Goal: Task Accomplishment & Management: Manage account settings

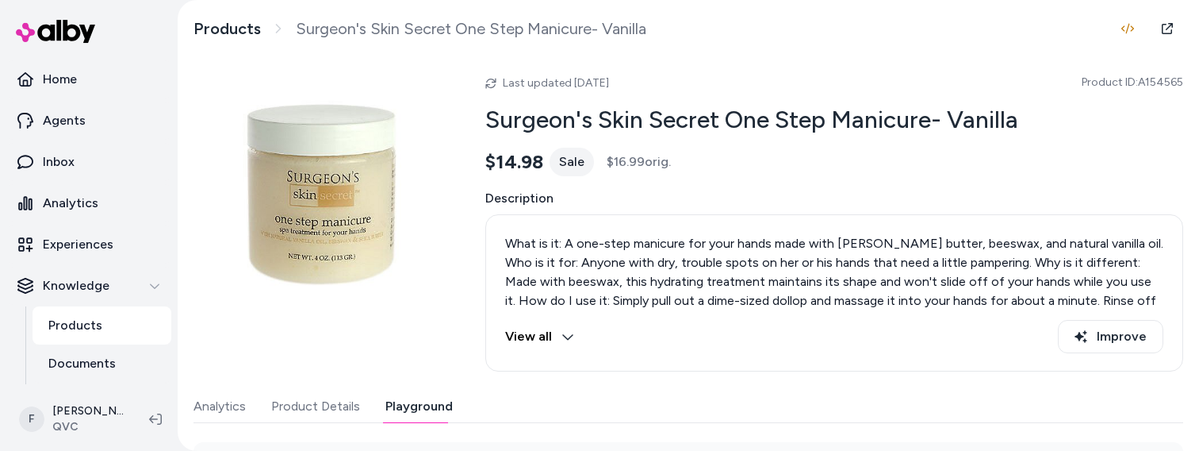
scroll to position [320, 0]
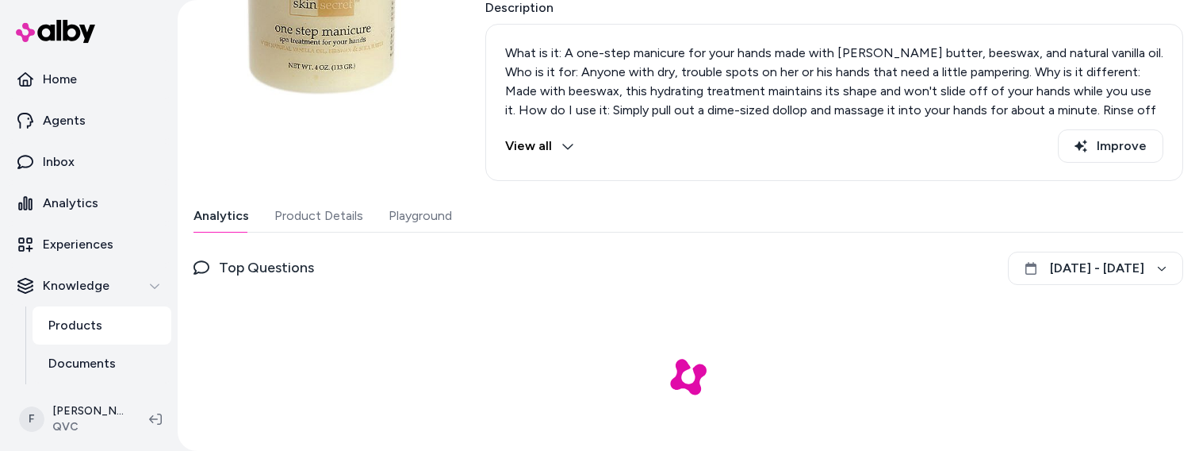
scroll to position [208, 0]
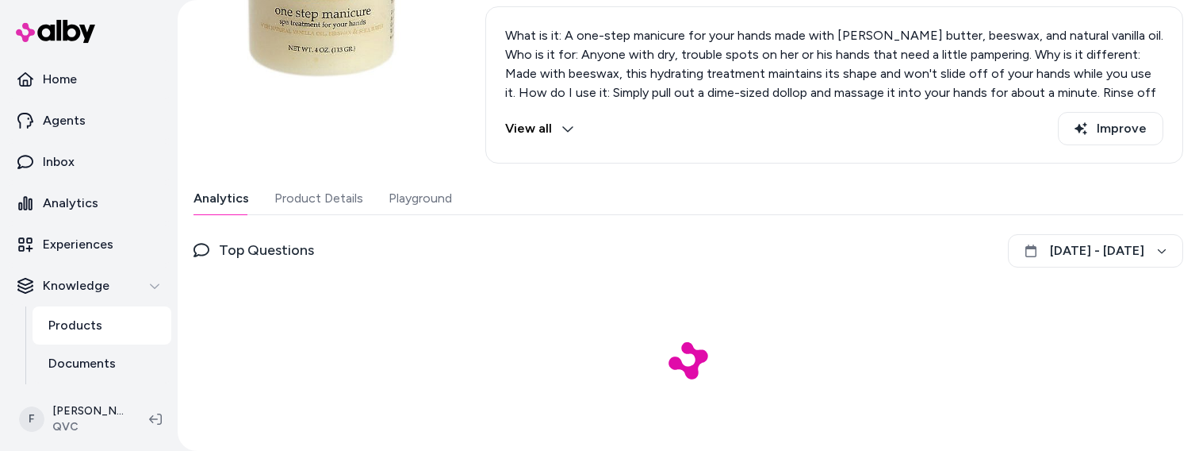
click at [418, 197] on button "Playground" at bounding box center [420, 198] width 63 height 32
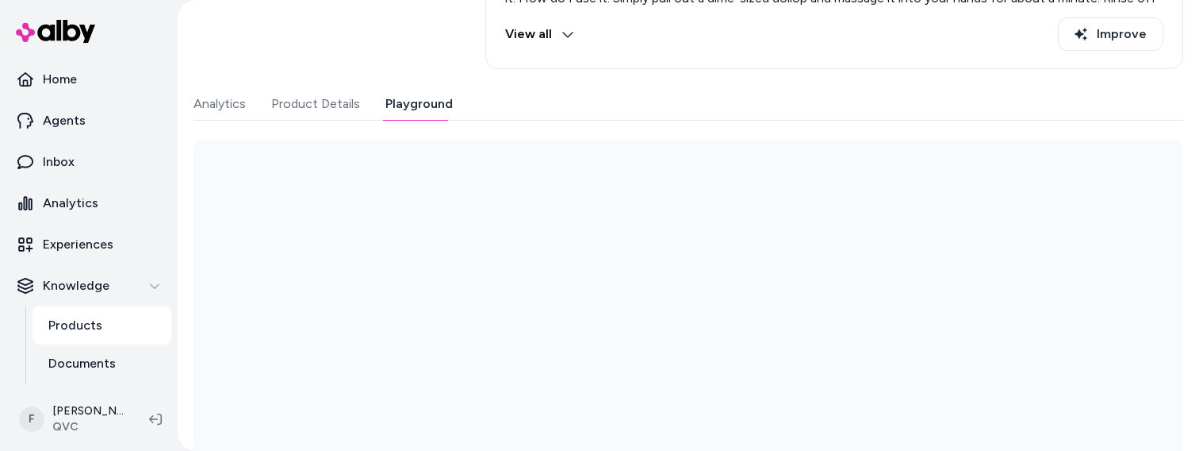
scroll to position [320, 0]
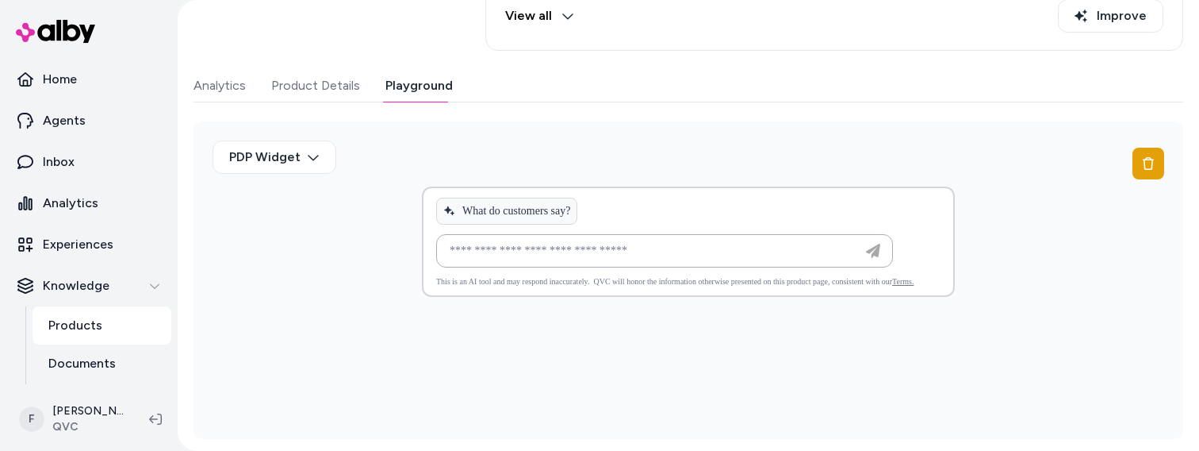
click at [201, 86] on button "Analytics" at bounding box center [220, 86] width 52 height 32
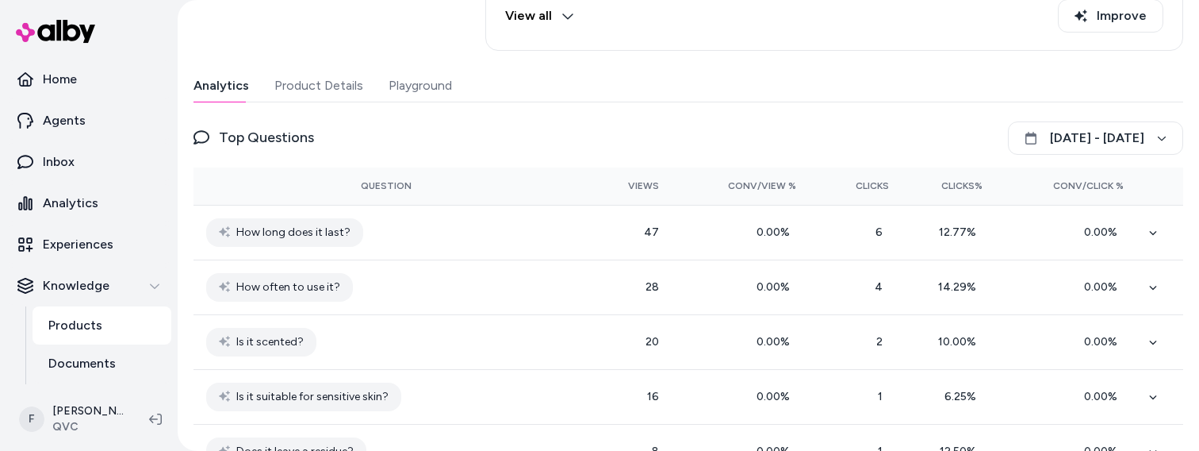
click at [414, 83] on button "Playground" at bounding box center [420, 86] width 63 height 32
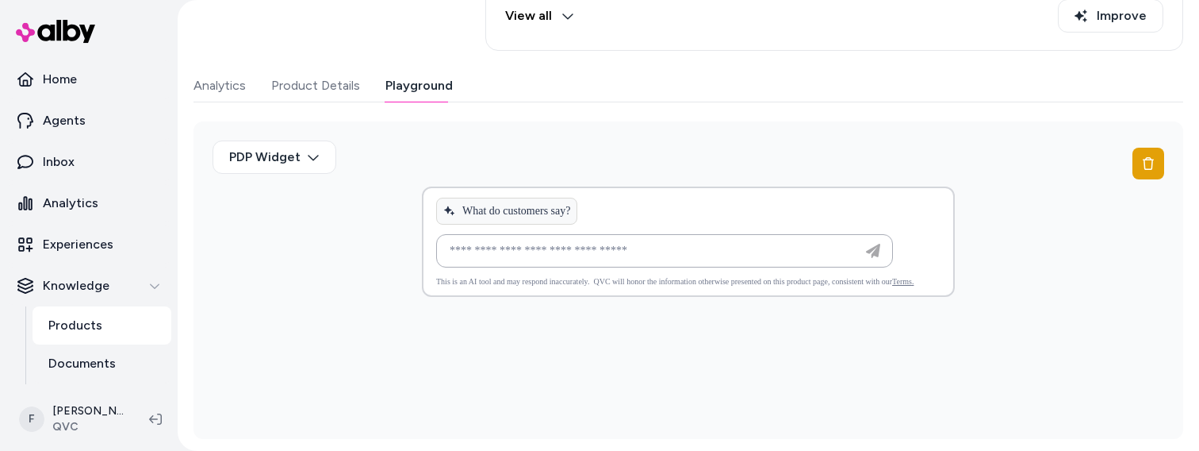
scroll to position [0, 0]
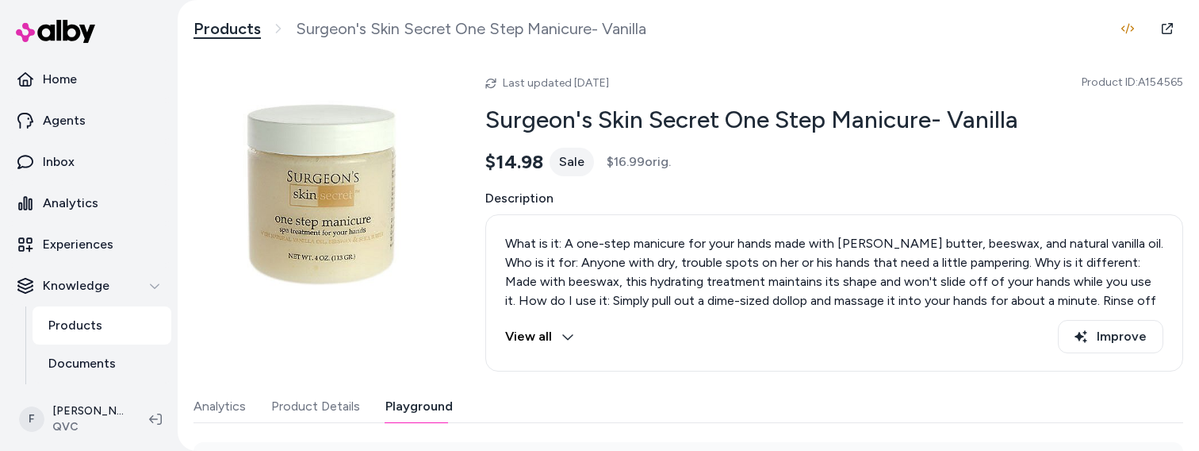
click at [226, 28] on link "Products" at bounding box center [227, 29] width 67 height 20
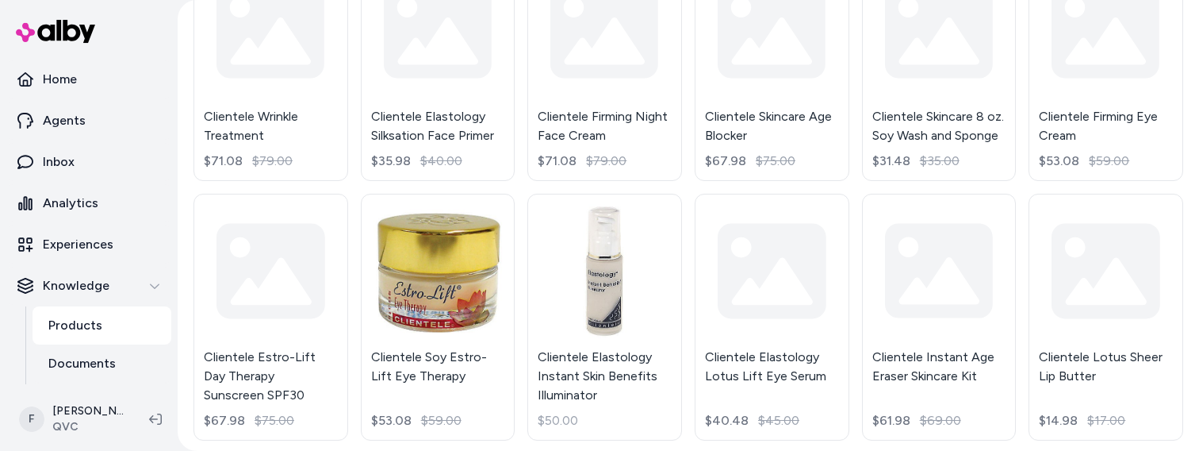
scroll to position [1479, 0]
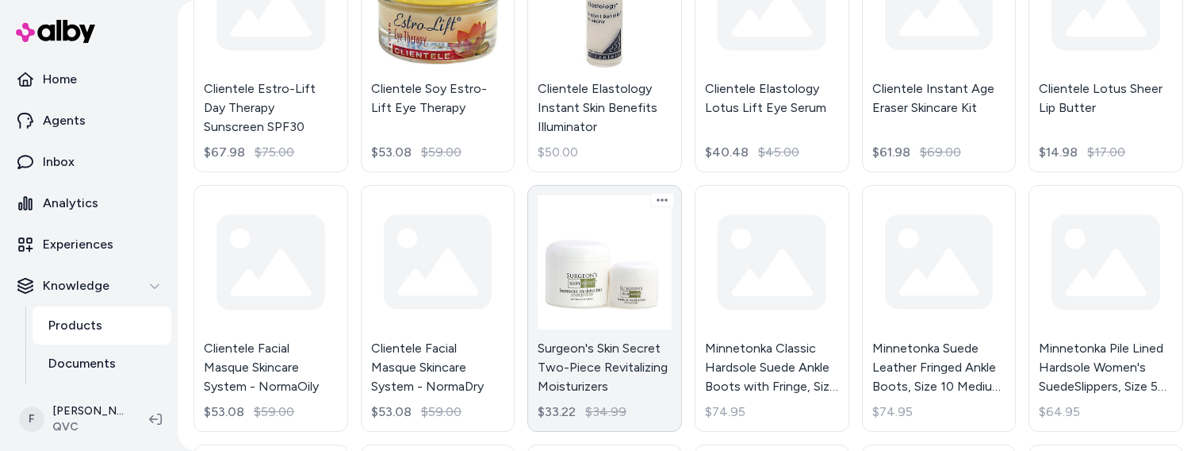
click at [608, 259] on link "Surgeon's Skin Secret Two-Piece Revitalizing Moisturizers $33.22 $34.99" at bounding box center [604, 308] width 155 height 247
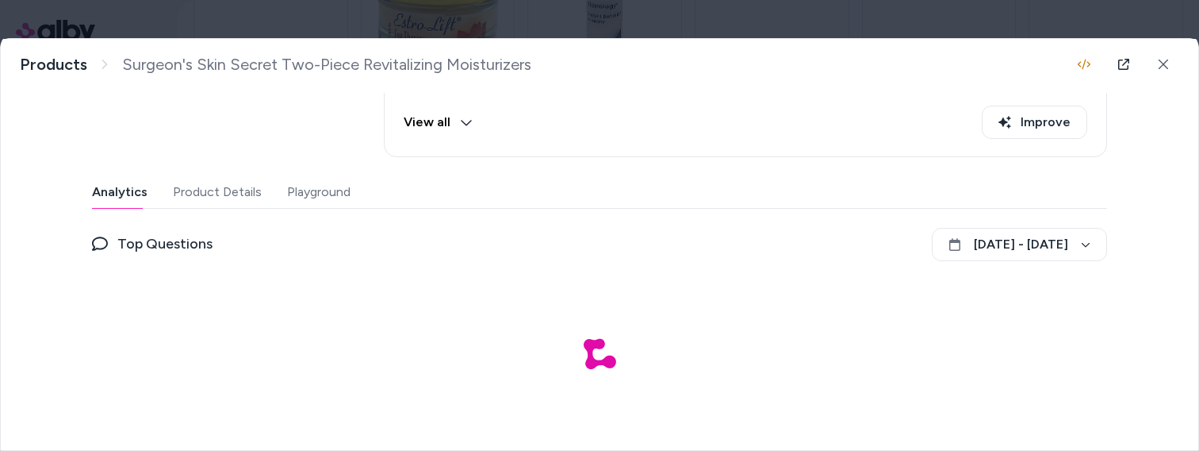
scroll to position [273, 0]
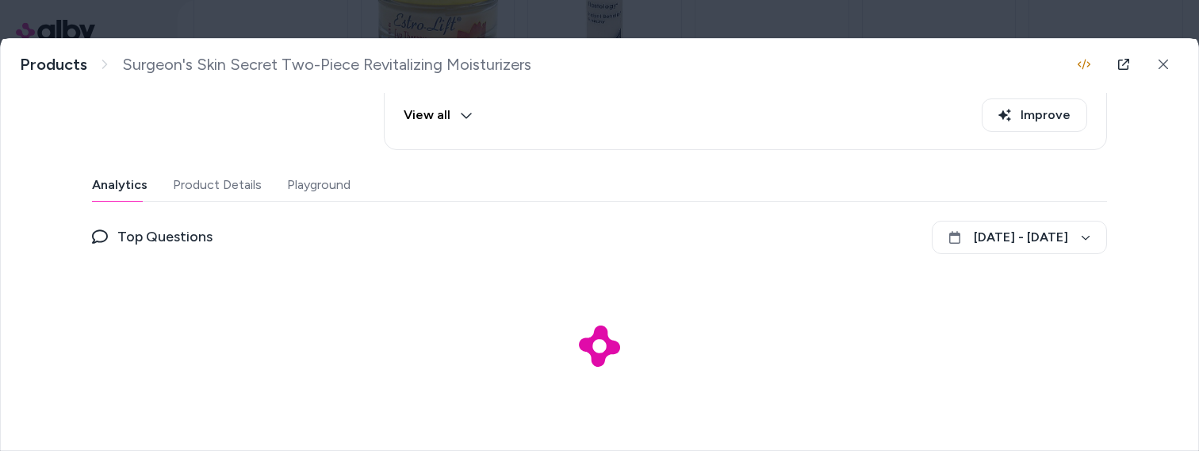
click at [320, 184] on button "Playground" at bounding box center [318, 185] width 63 height 32
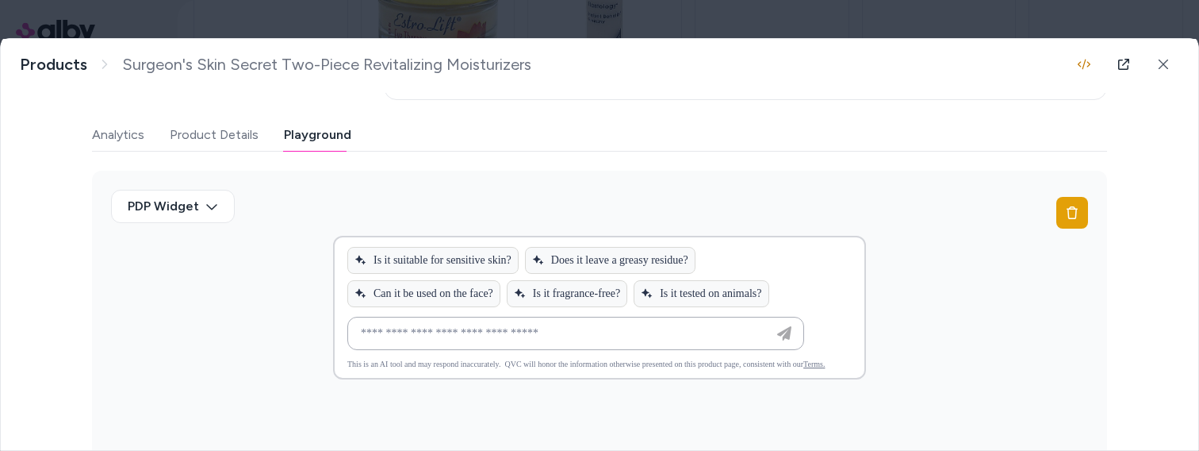
scroll to position [313, 0]
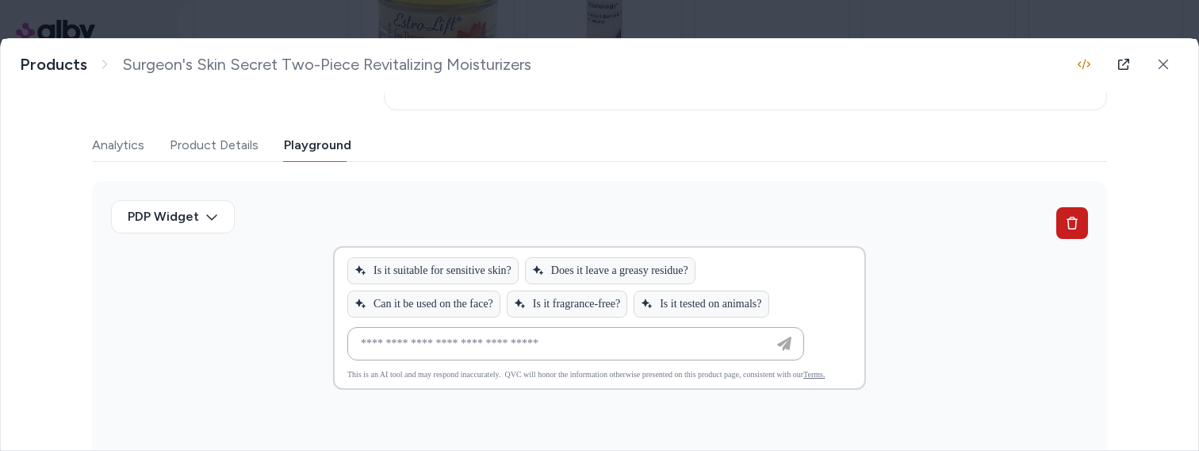
click at [1071, 224] on icon at bounding box center [1072, 223] width 11 height 13
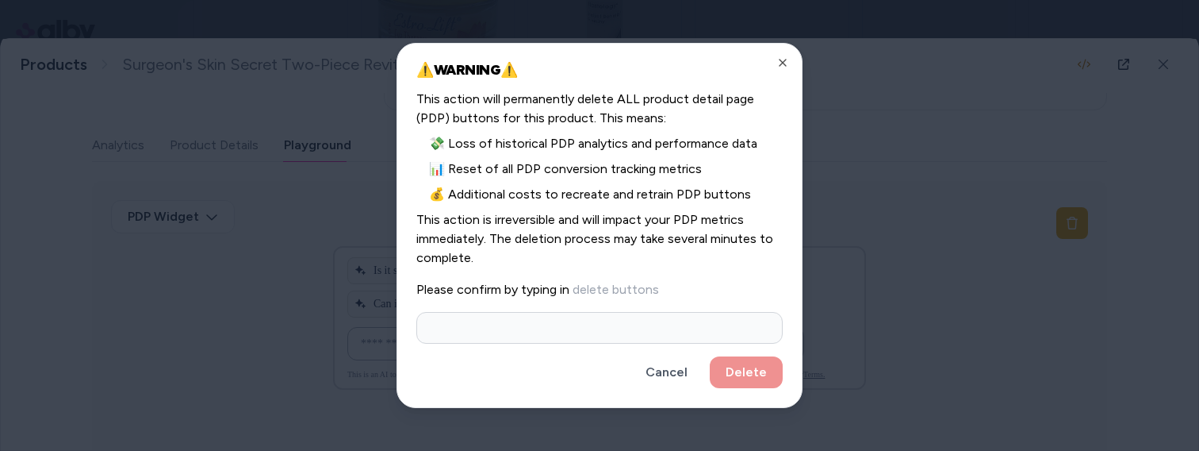
click at [593, 322] on input at bounding box center [599, 328] width 366 height 32
type input "**********"
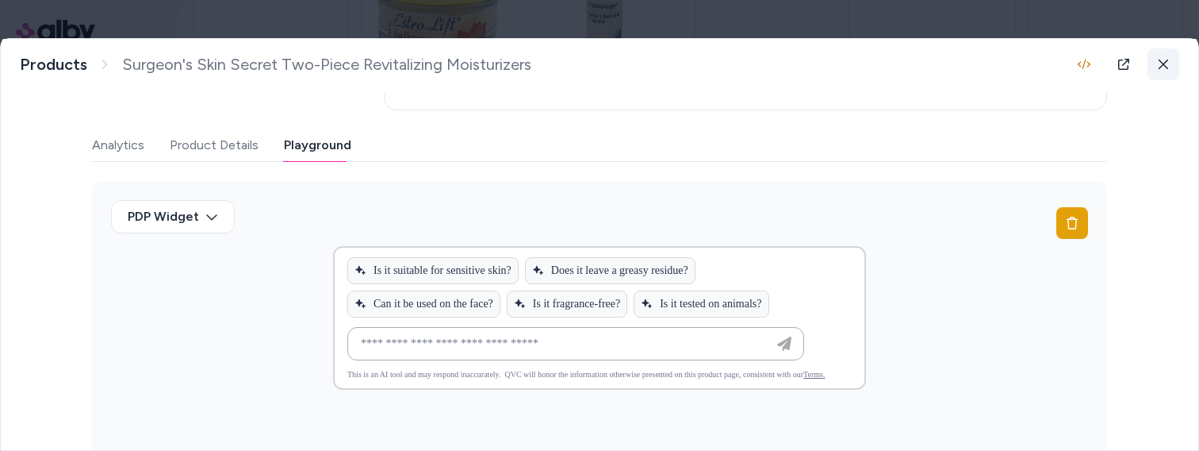
click at [1160, 63] on icon at bounding box center [1163, 64] width 11 height 11
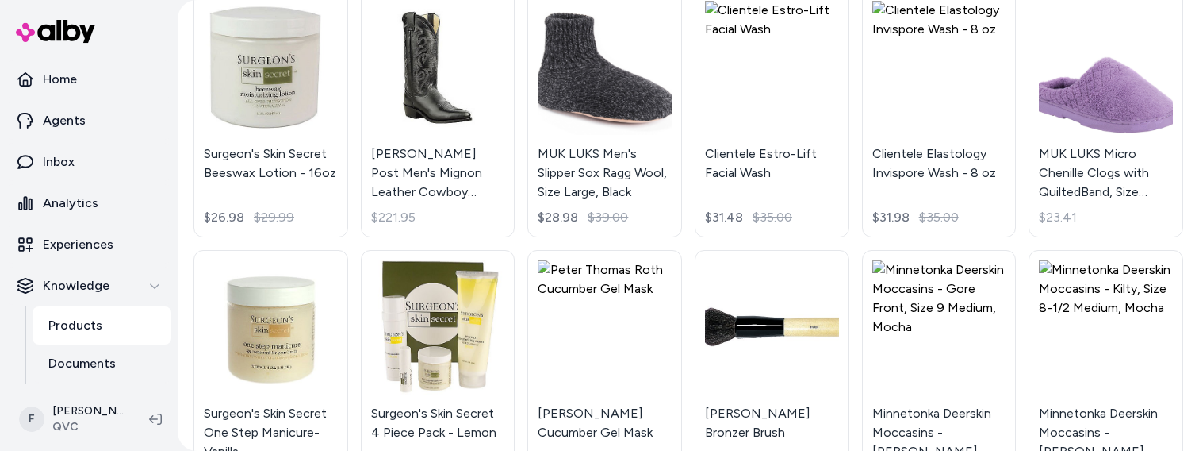
scroll to position [2255, 0]
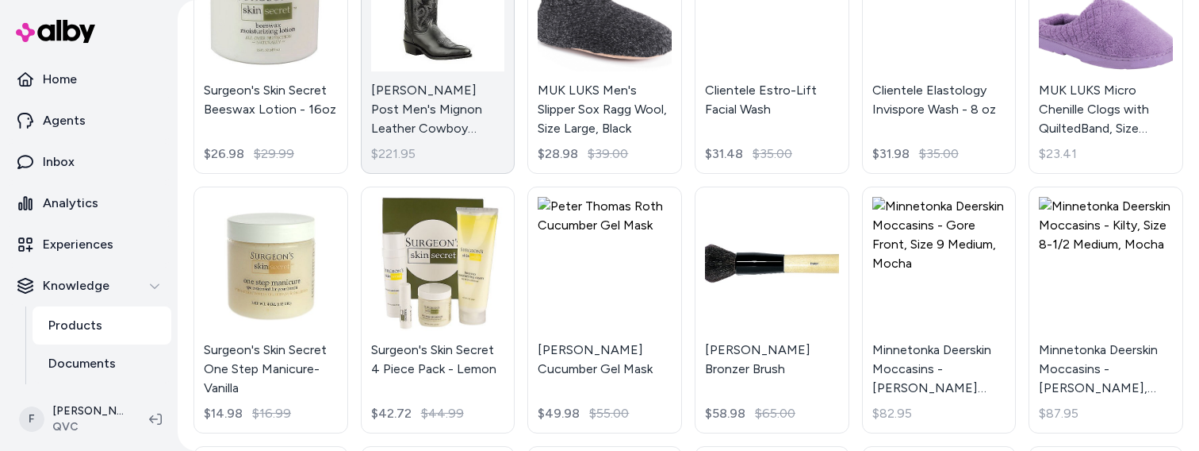
click at [452, 81] on link "Dan Post Men's Mignon Leather Cowboy Boots - Milwaukee, Size 11 Narrow, Black $…" at bounding box center [438, 50] width 155 height 247
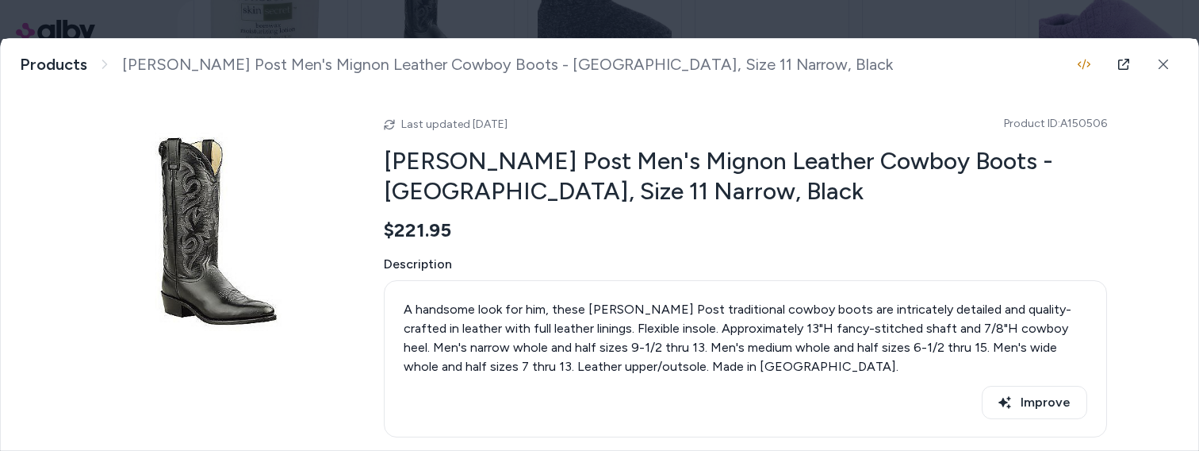
scroll to position [21, 0]
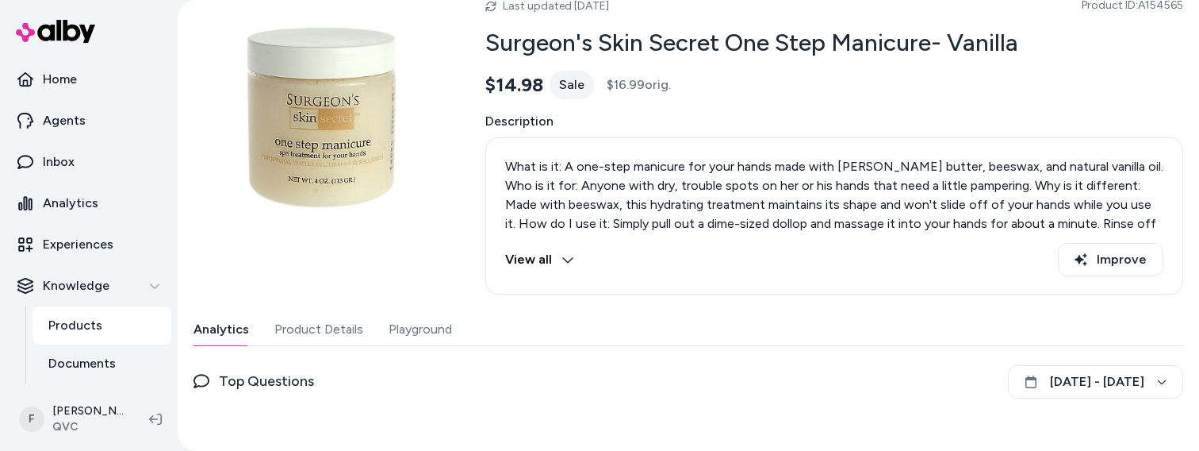
scroll to position [208, 0]
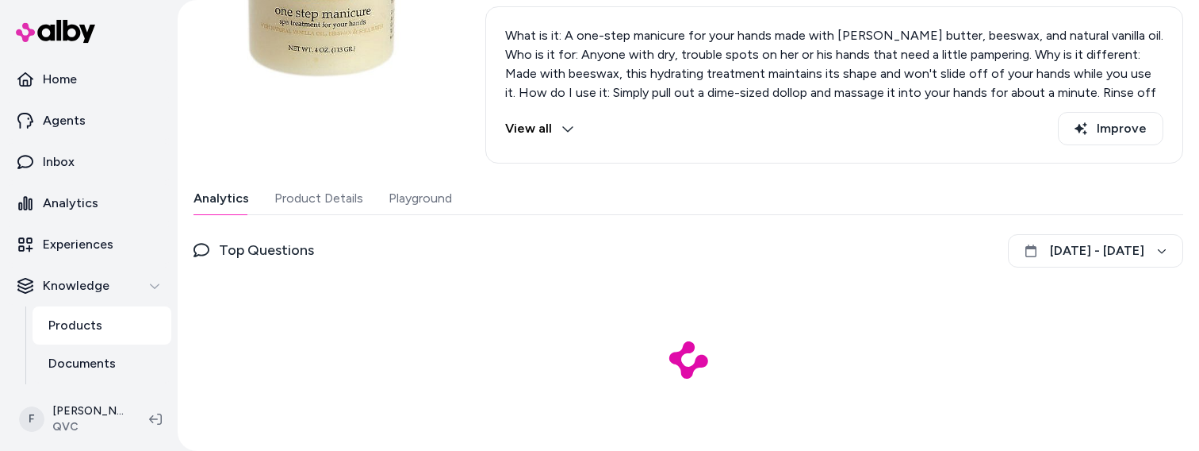
click at [428, 191] on button "Playground" at bounding box center [420, 198] width 63 height 32
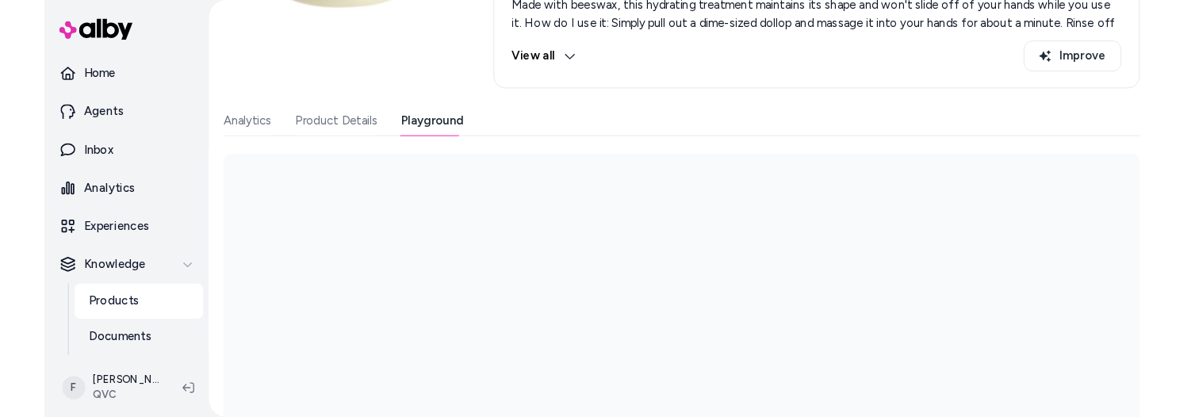
scroll to position [320, 0]
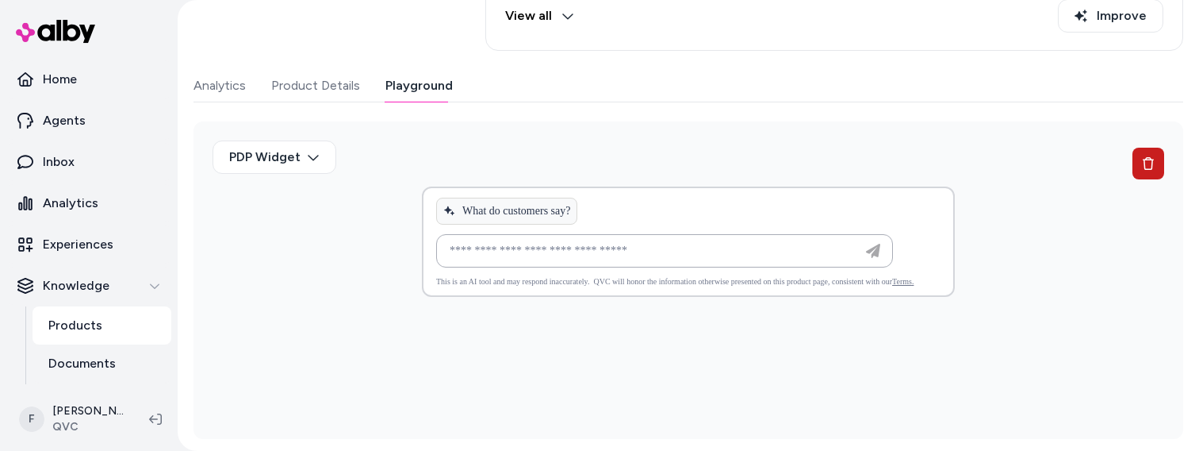
click at [1142, 166] on icon at bounding box center [1148, 163] width 13 height 13
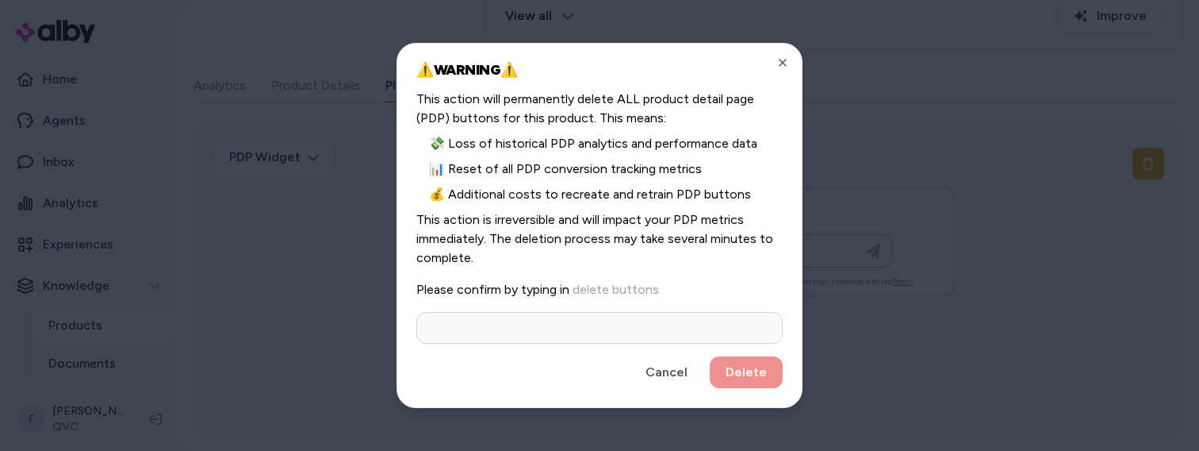
click at [585, 330] on input at bounding box center [599, 328] width 366 height 32
type input "**********"
click at [743, 368] on button "Delete" at bounding box center [746, 372] width 73 height 32
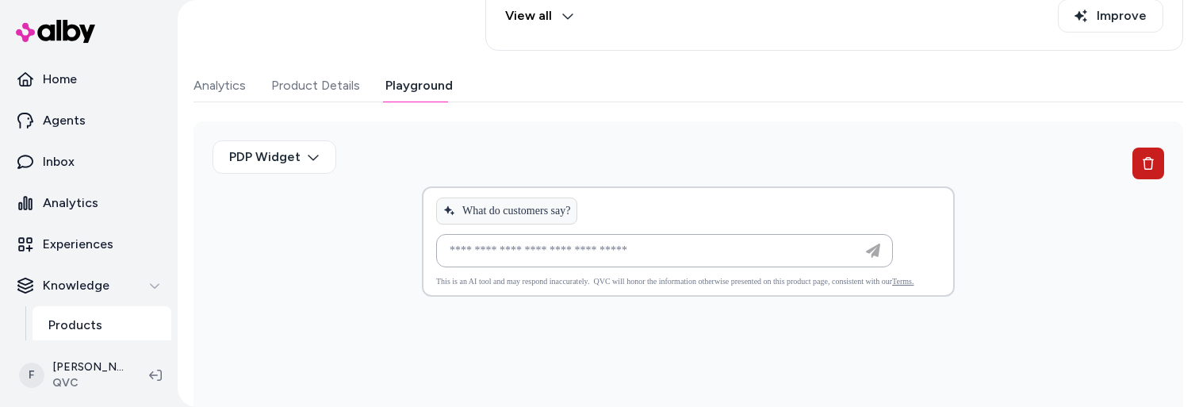
click at [1134, 160] on button at bounding box center [1149, 164] width 32 height 32
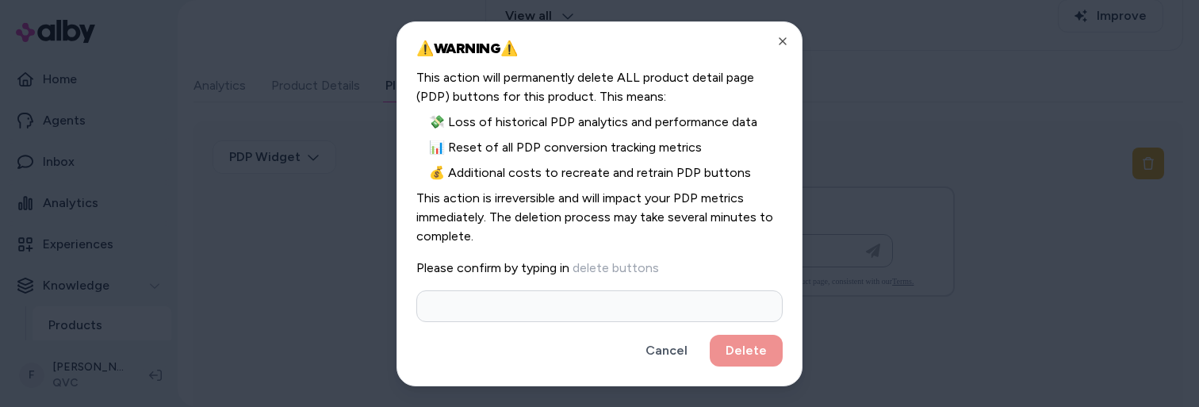
click at [610, 298] on input at bounding box center [599, 306] width 366 height 32
type input "**********"
click at [728, 347] on button "Delete" at bounding box center [746, 351] width 73 height 32
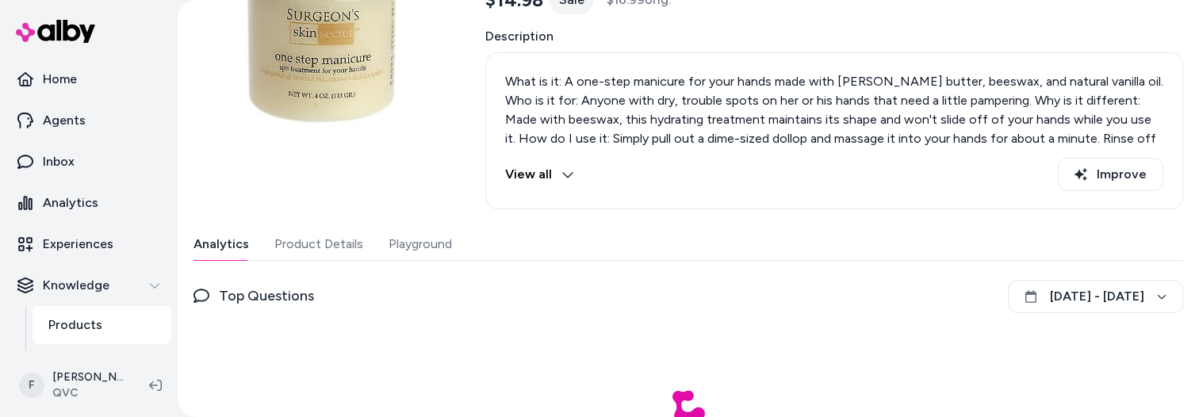
scroll to position [241, 0]
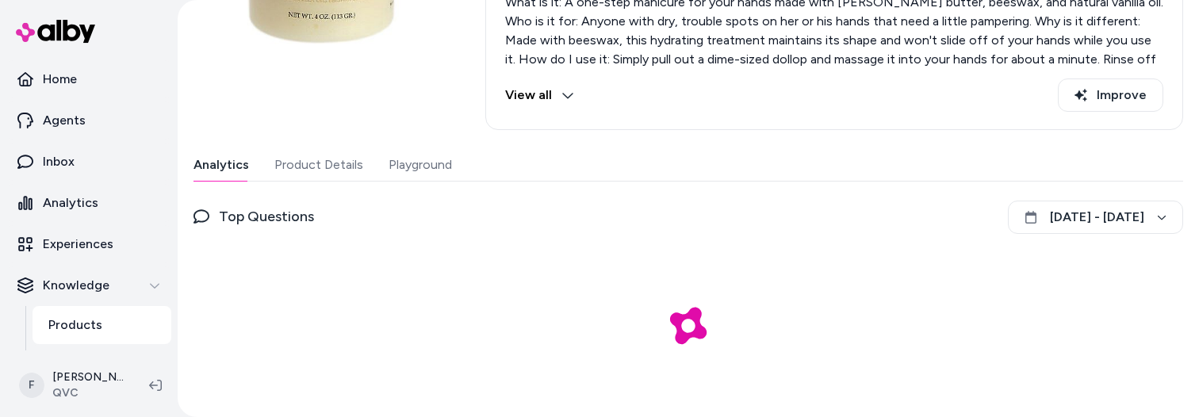
click at [412, 167] on button "Playground" at bounding box center [420, 165] width 63 height 32
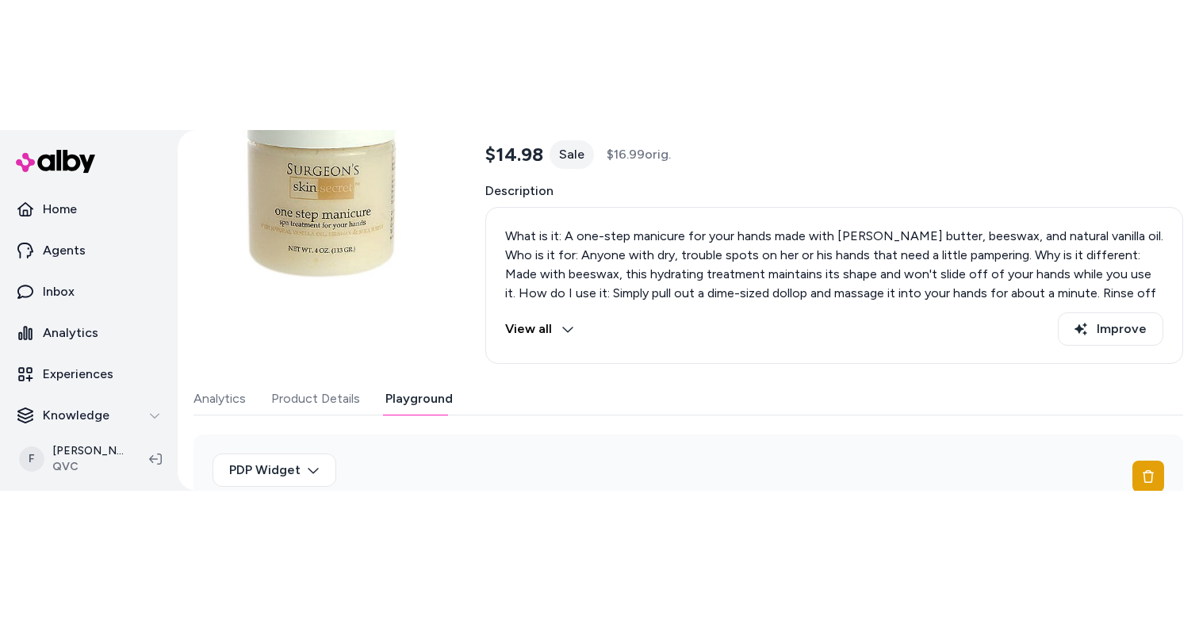
scroll to position [410, 0]
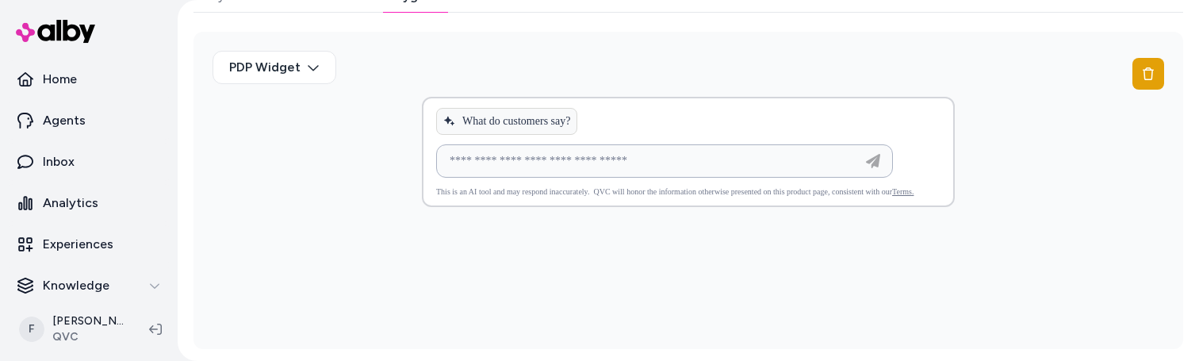
click at [749, 164] on input at bounding box center [648, 161] width 417 height 19
click at [1145, 72] on icon at bounding box center [1148, 73] width 13 height 13
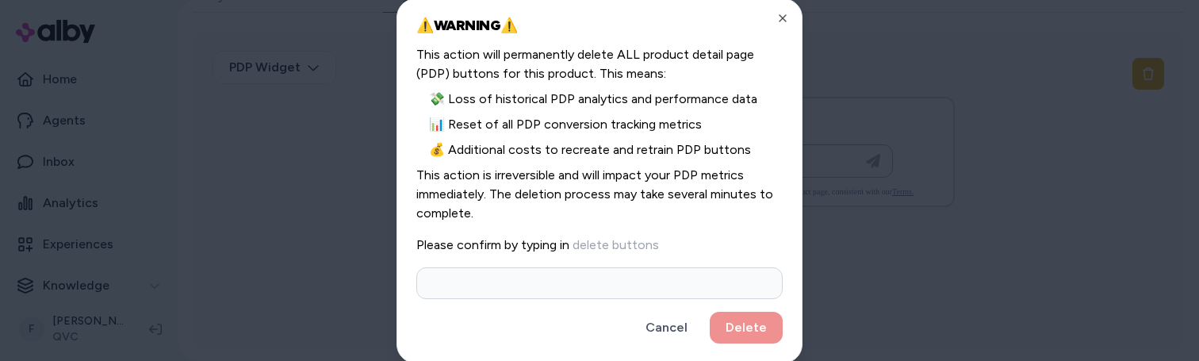
click at [647, 293] on input at bounding box center [599, 283] width 366 height 32
click at [646, 291] on input at bounding box center [599, 283] width 366 height 32
type input "**********"
click at [746, 327] on button "Delete" at bounding box center [746, 328] width 73 height 32
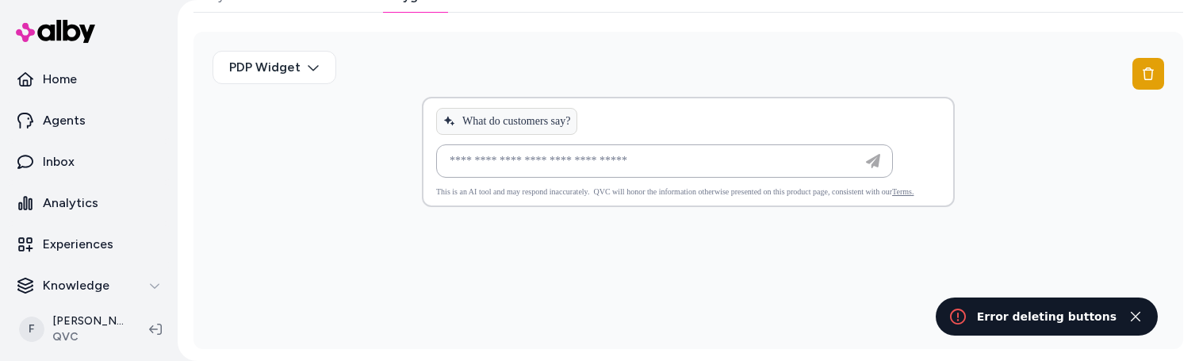
click at [1038, 320] on div "Error deleting buttons" at bounding box center [1047, 316] width 140 height 19
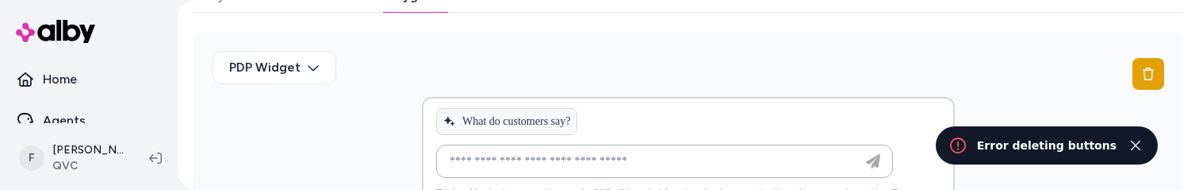
click at [1072, 147] on div "Error deleting buttons" at bounding box center [1047, 145] width 140 height 19
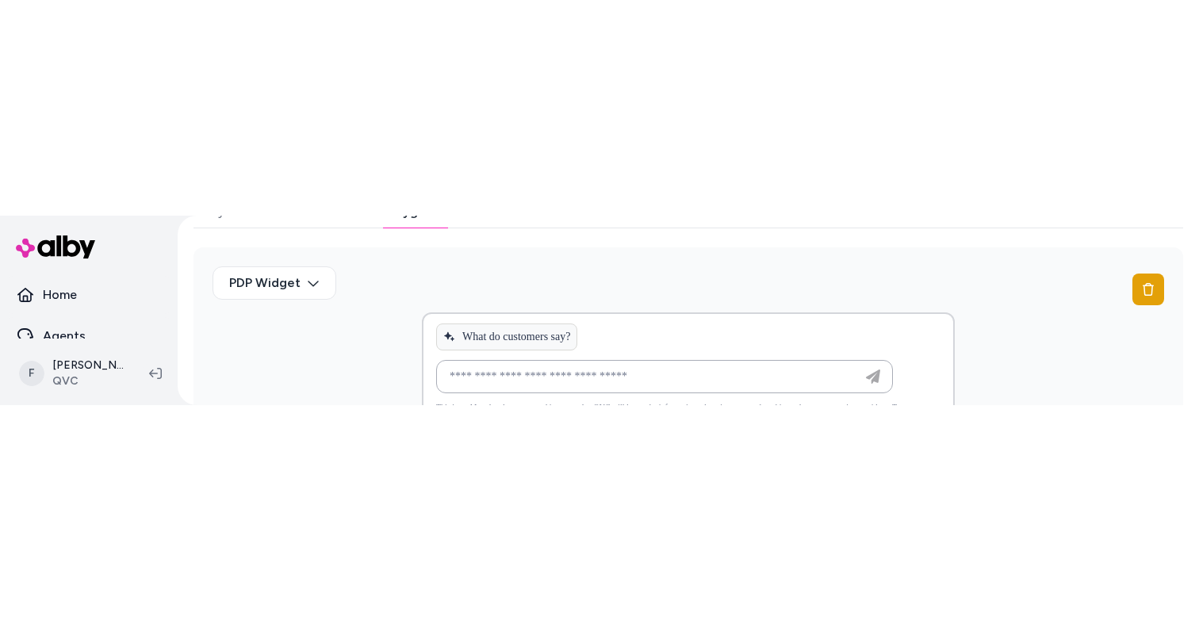
scroll to position [151, 0]
